Goal: Task Accomplishment & Management: Use online tool/utility

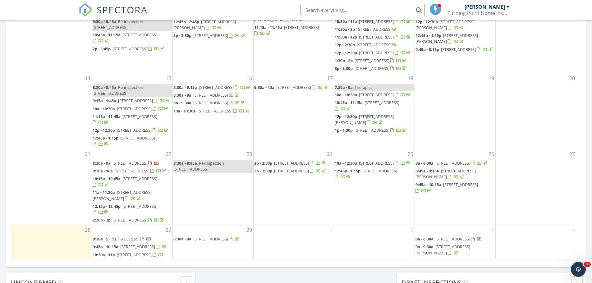
scroll to position [213, 0]
click at [138, 236] on span "[STREET_ADDRESS]" at bounding box center [122, 239] width 35 height 6
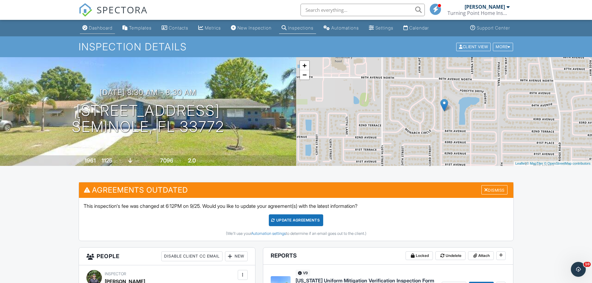
click at [107, 29] on div "Dashboard" at bounding box center [101, 27] width 24 height 5
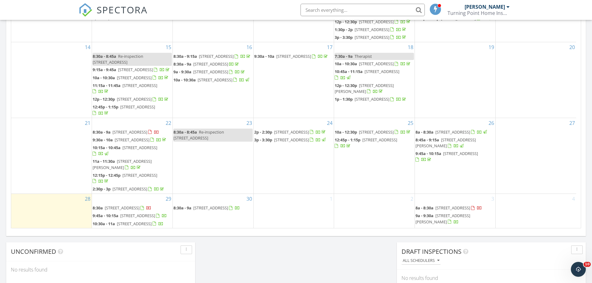
scroll to position [213, 0]
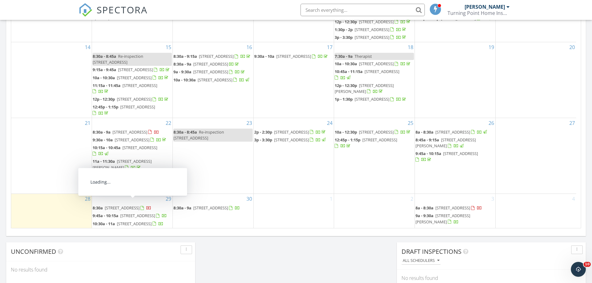
click at [137, 213] on span "2418 Grove Ridge Dr, Palm Harbor 34683" at bounding box center [137, 216] width 35 height 6
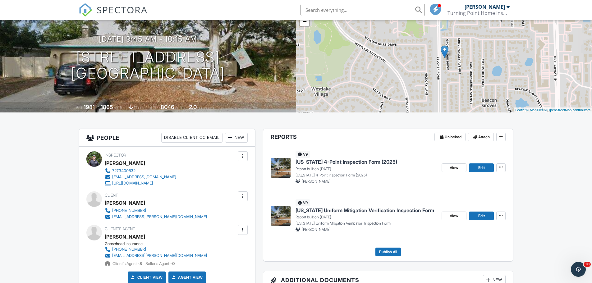
scroll to position [62, 0]
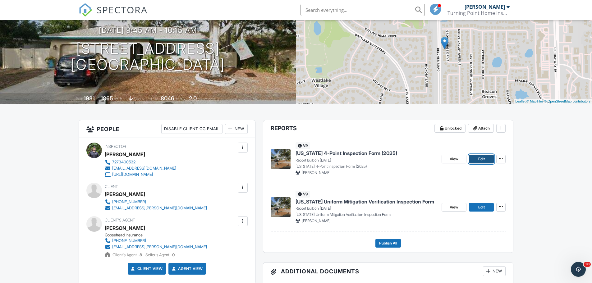
click at [482, 157] on span "Edit" at bounding box center [482, 159] width 7 height 6
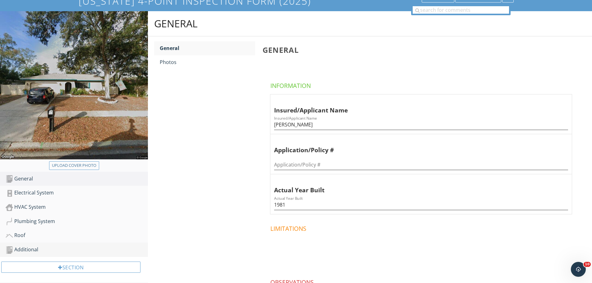
scroll to position [105, 0]
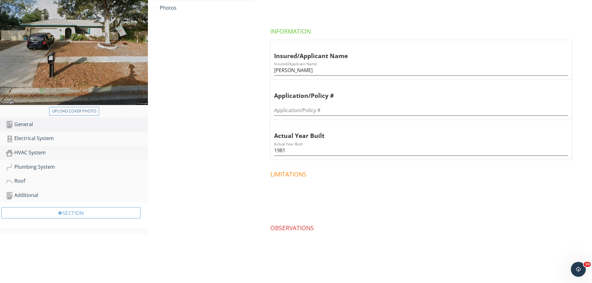
click at [36, 153] on div "HVAC System" at bounding box center [77, 153] width 142 height 8
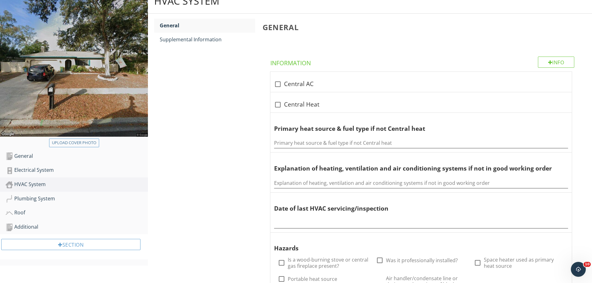
scroll to position [12, 0]
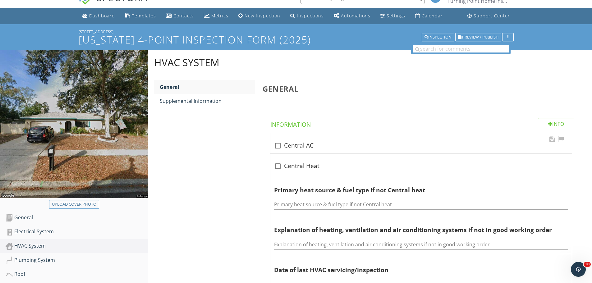
click at [303, 146] on div "check_box_outline_blank Central AC" at bounding box center [421, 145] width 294 height 7
checkbox input "true"
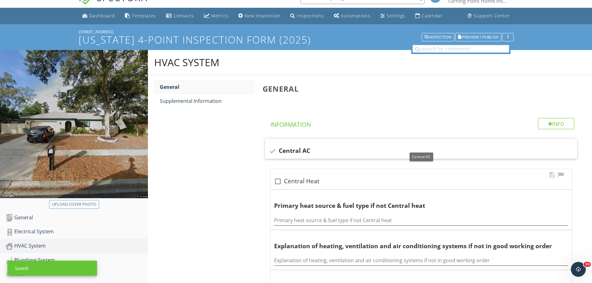
drag, startPoint x: 303, startPoint y: 189, endPoint x: 297, endPoint y: 173, distance: 17.7
click at [302, 189] on div "check_box_outline_blank Central Heat" at bounding box center [422, 179] width 302 height 20
checkbox input "true"
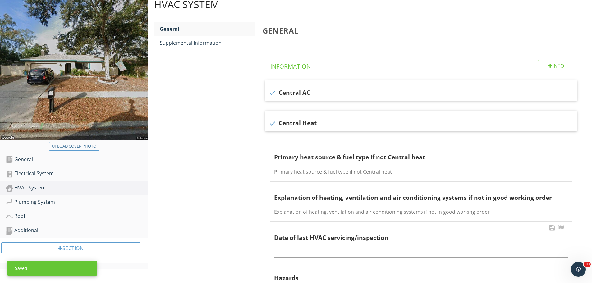
scroll to position [137, 0]
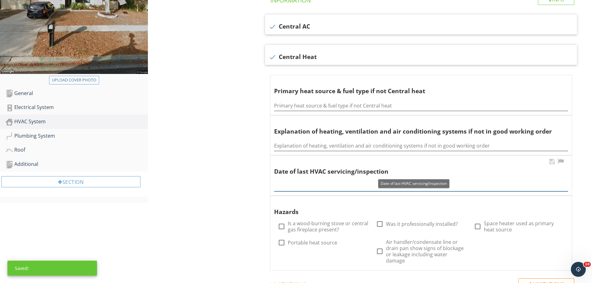
click at [295, 191] on div at bounding box center [421, 185] width 294 height 14
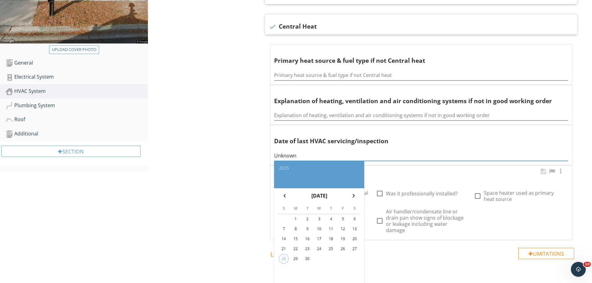
scroll to position [230, 0]
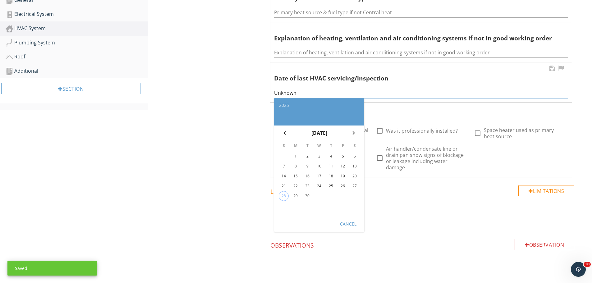
type input "Unknown"
click at [345, 224] on div "Cancel" at bounding box center [348, 223] width 17 height 7
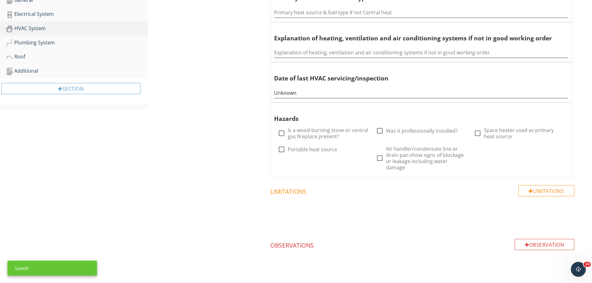
click at [234, 213] on div "HVAC System General Supplemental Information General Info Information check Cen…" at bounding box center [370, 66] width 444 height 468
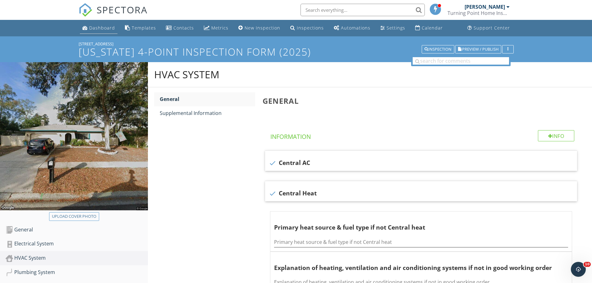
click at [95, 25] on div "Dashboard" at bounding box center [102, 28] width 26 height 6
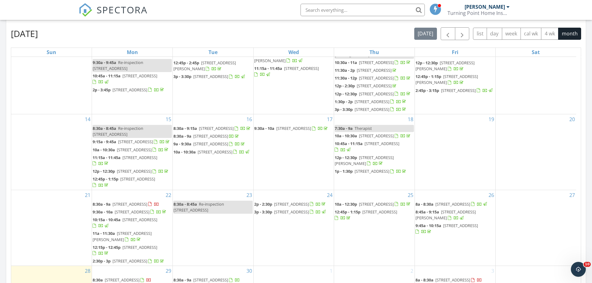
scroll to position [374, 0]
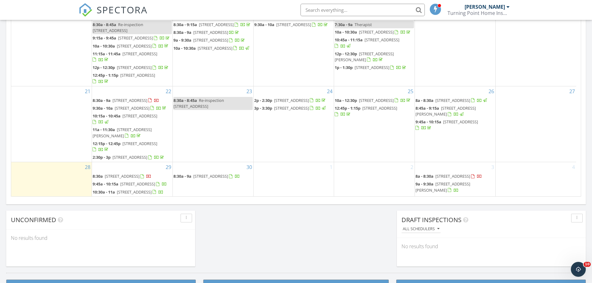
click at [147, 189] on span "1536 Alamo Ln, Dunedin 34698" at bounding box center [134, 192] width 35 height 6
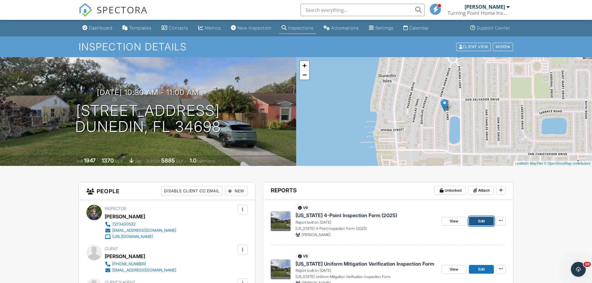
click at [492, 223] on link "Edit" at bounding box center [481, 221] width 25 height 9
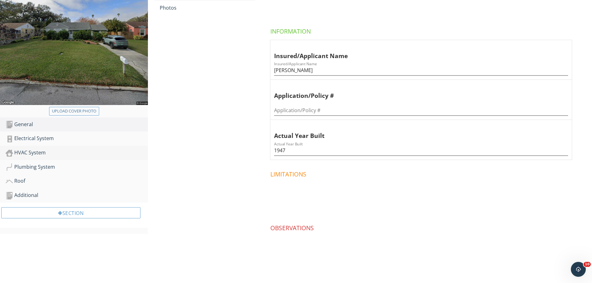
click at [48, 151] on div "HVAC System" at bounding box center [77, 153] width 142 height 8
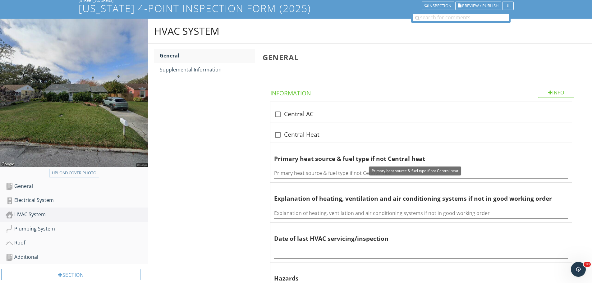
scroll to position [43, 0]
click at [278, 106] on div "check_box_outline_blank Central AC" at bounding box center [422, 112] width 302 height 20
checkbox input "true"
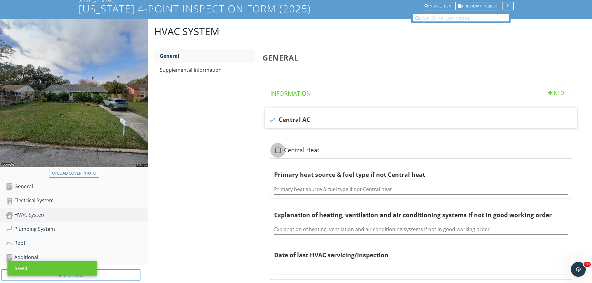
drag, startPoint x: 278, startPoint y: 145, endPoint x: 282, endPoint y: 133, distance: 13.1
click at [278, 145] on div at bounding box center [278, 150] width 11 height 11
checkbox input "true"
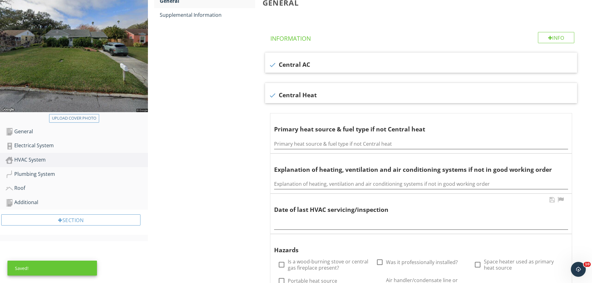
scroll to position [168, 0]
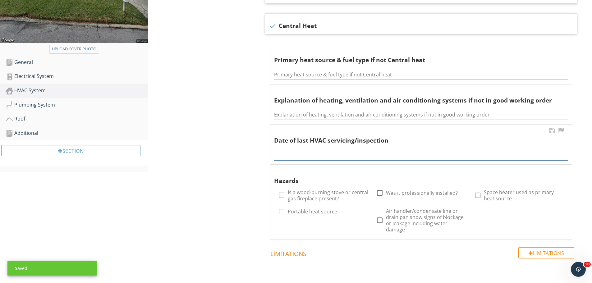
click at [303, 154] on input "text" at bounding box center [421, 155] width 294 height 10
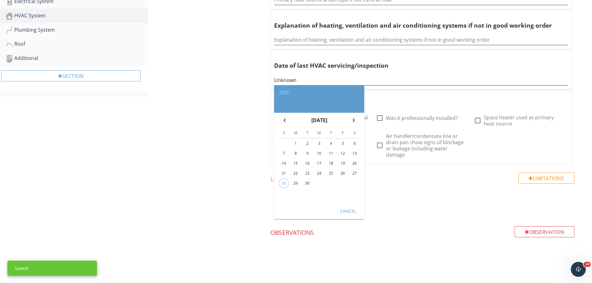
scroll to position [247, 0]
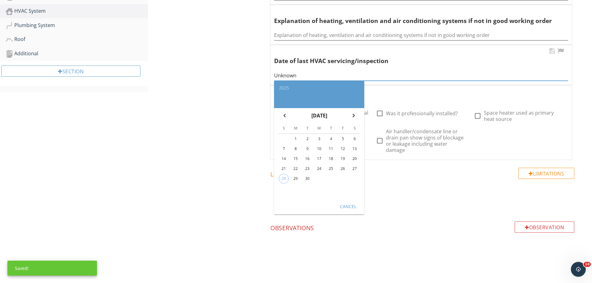
type input "Unknown"
click at [357, 206] on div "Cancel" at bounding box center [348, 206] width 17 height 7
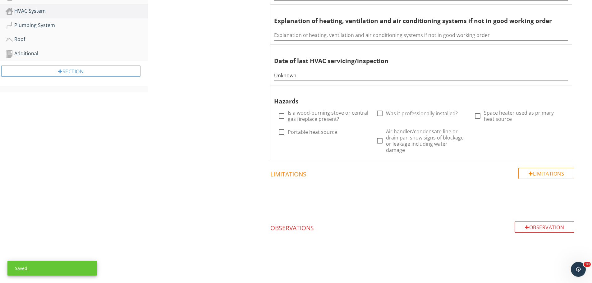
drag, startPoint x: 252, startPoint y: 195, endPoint x: 249, endPoint y: 188, distance: 7.8
click at [251, 191] on div "HVAC System General Supplemental Information General Info Information check Cen…" at bounding box center [370, 49] width 444 height 468
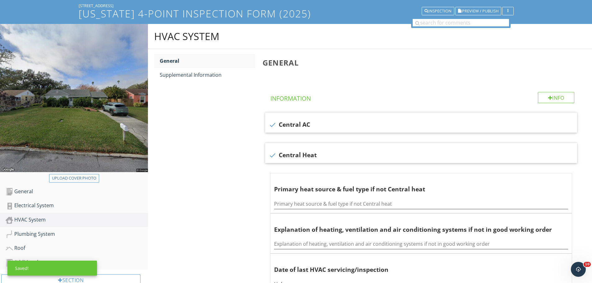
scroll to position [0, 0]
